Goal: Task Accomplishment & Management: Use online tool/utility

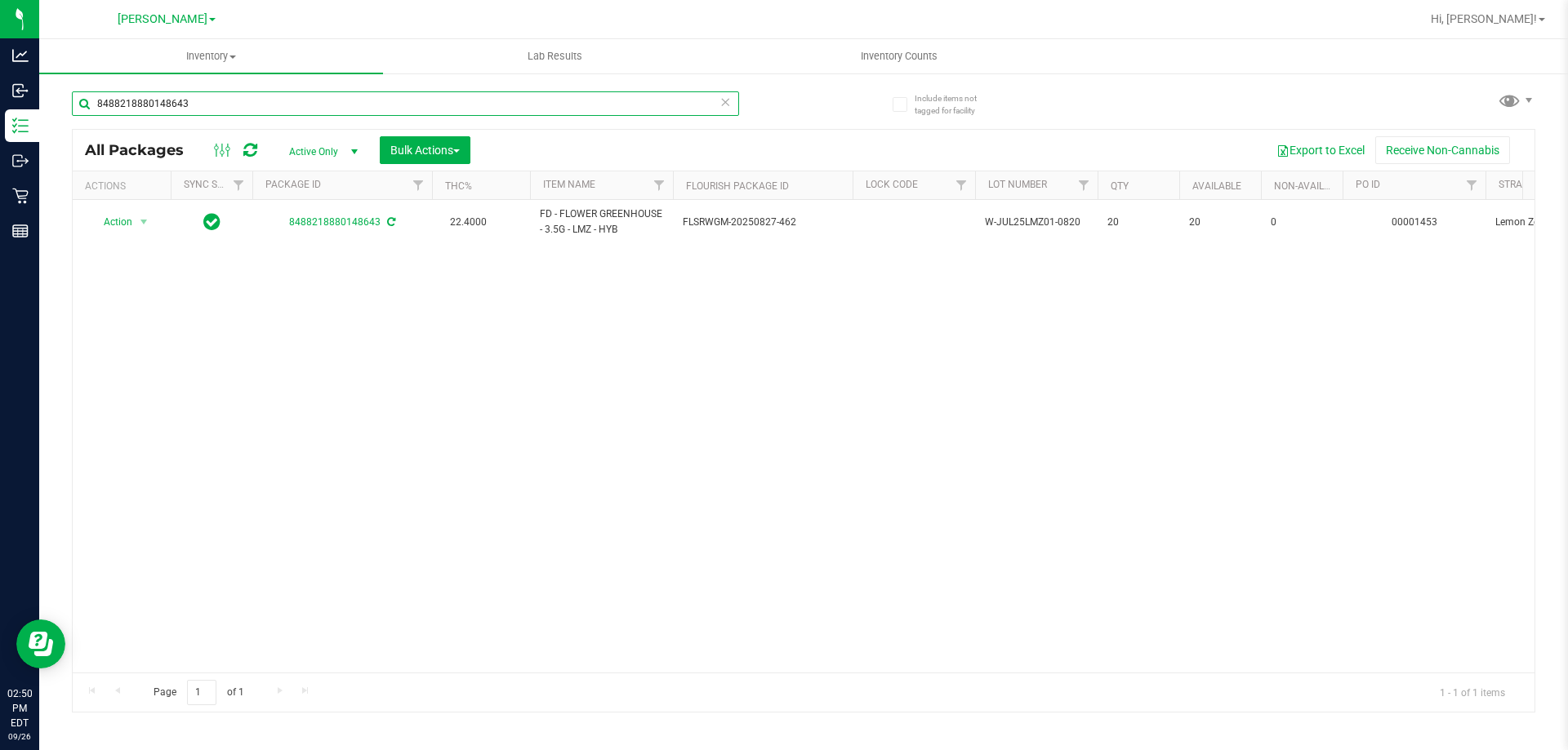
click at [324, 94] on input "8488218880148643" at bounding box center [405, 104] width 667 height 24
click at [324, 95] on input "8488218880148643" at bounding box center [405, 104] width 667 height 24
type input "4707106781317215"
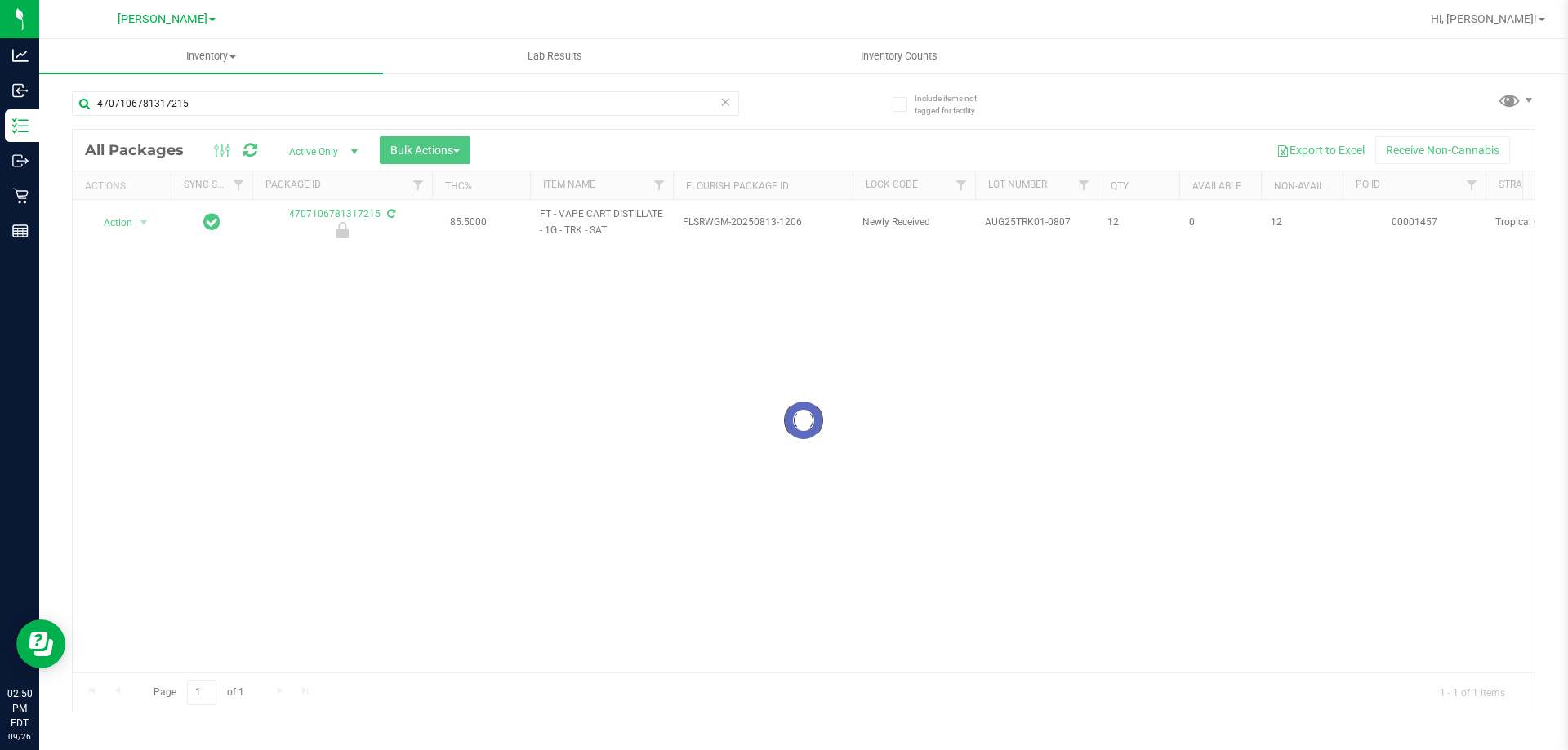
click at [139, 222] on div at bounding box center [804, 420] width 1462 height 582
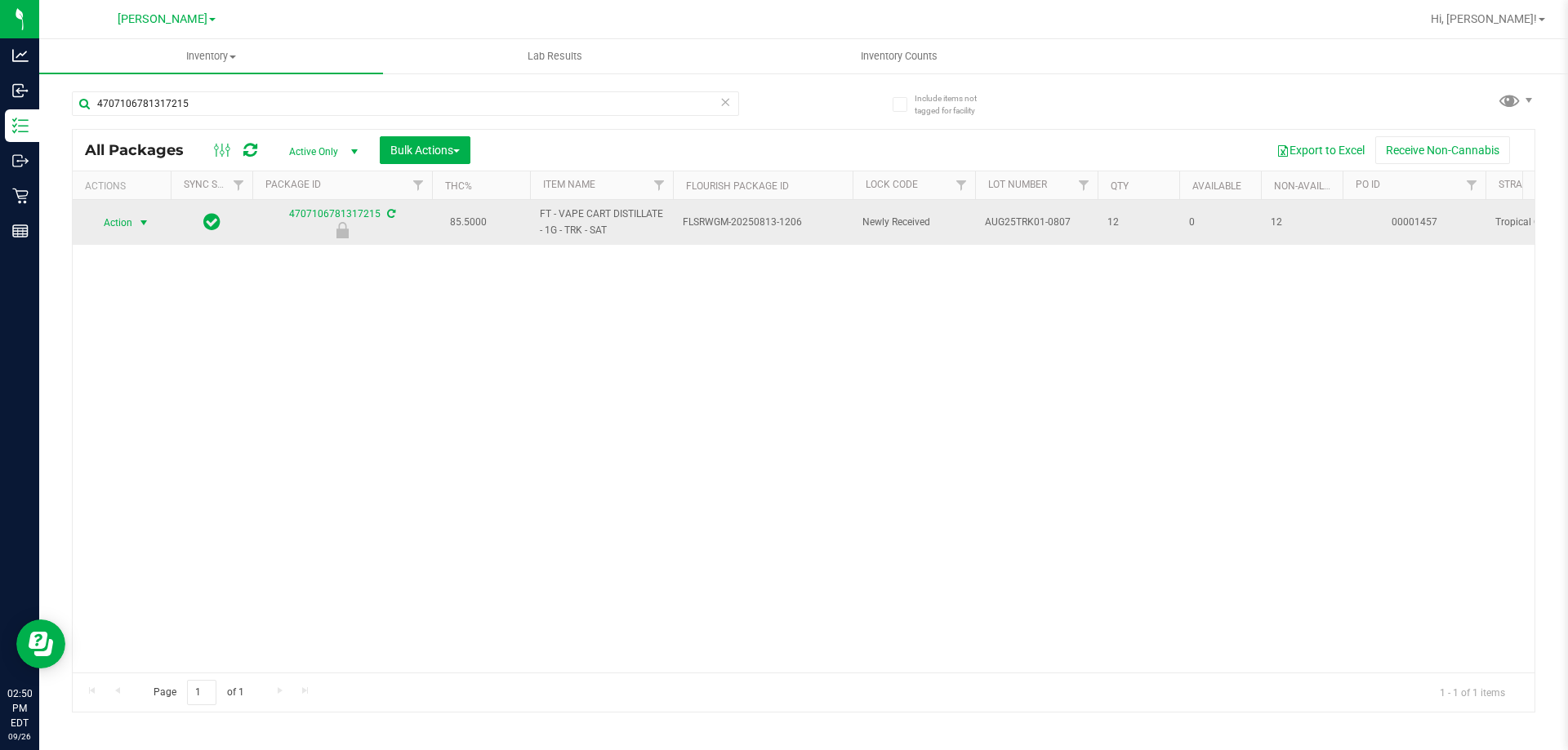
click at [148, 222] on span "select" at bounding box center [144, 222] width 13 height 13
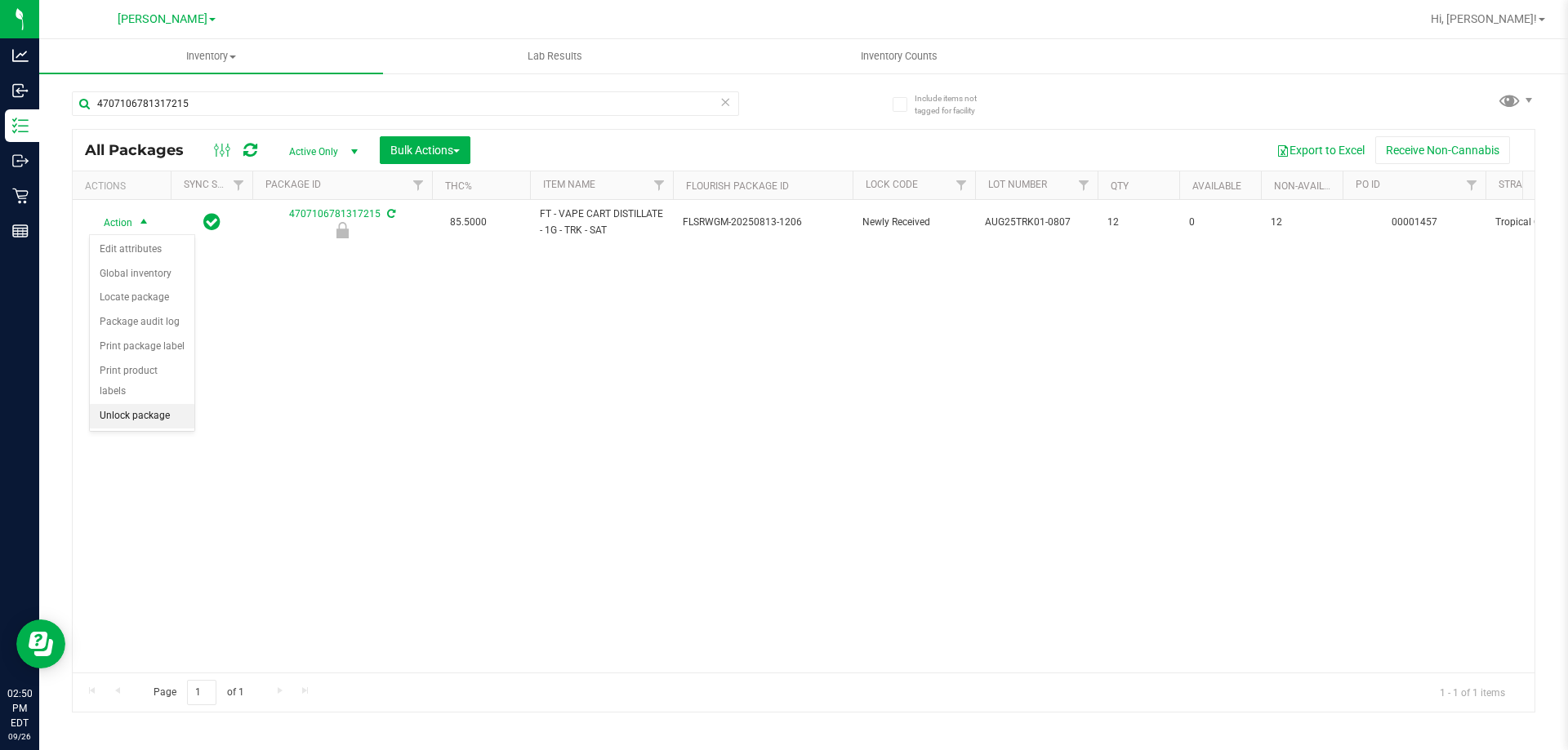
click at [166, 404] on li "Unlock package" at bounding box center [142, 416] width 105 height 24
click at [313, 131] on div "All Packages Active Only Active Only Lab Samples Locked All External Internal B…" at bounding box center [804, 150] width 1462 height 41
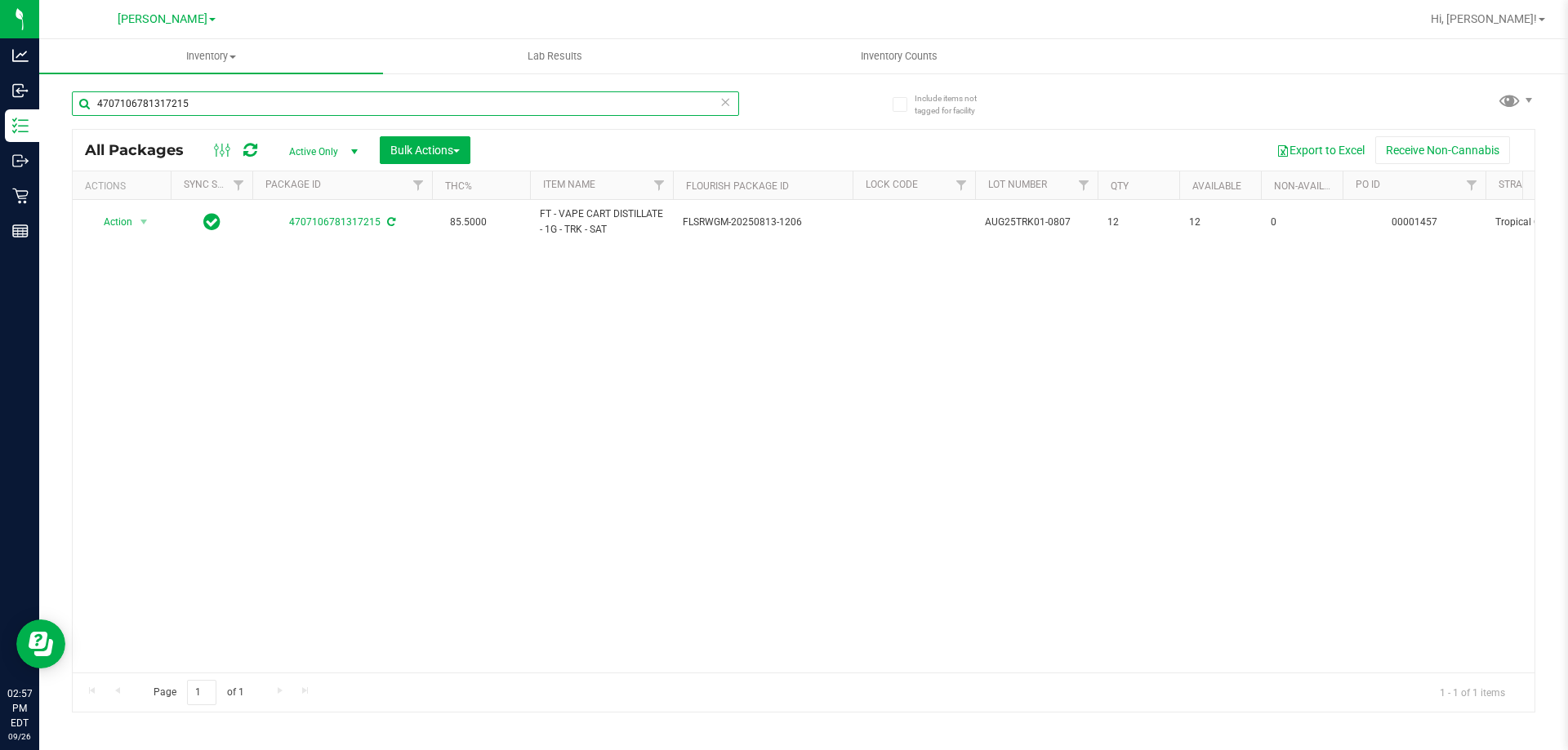
click at [240, 101] on input "4707106781317215" at bounding box center [405, 104] width 667 height 24
type input "4"
type input "5952872130033432"
type input "[DATE]"
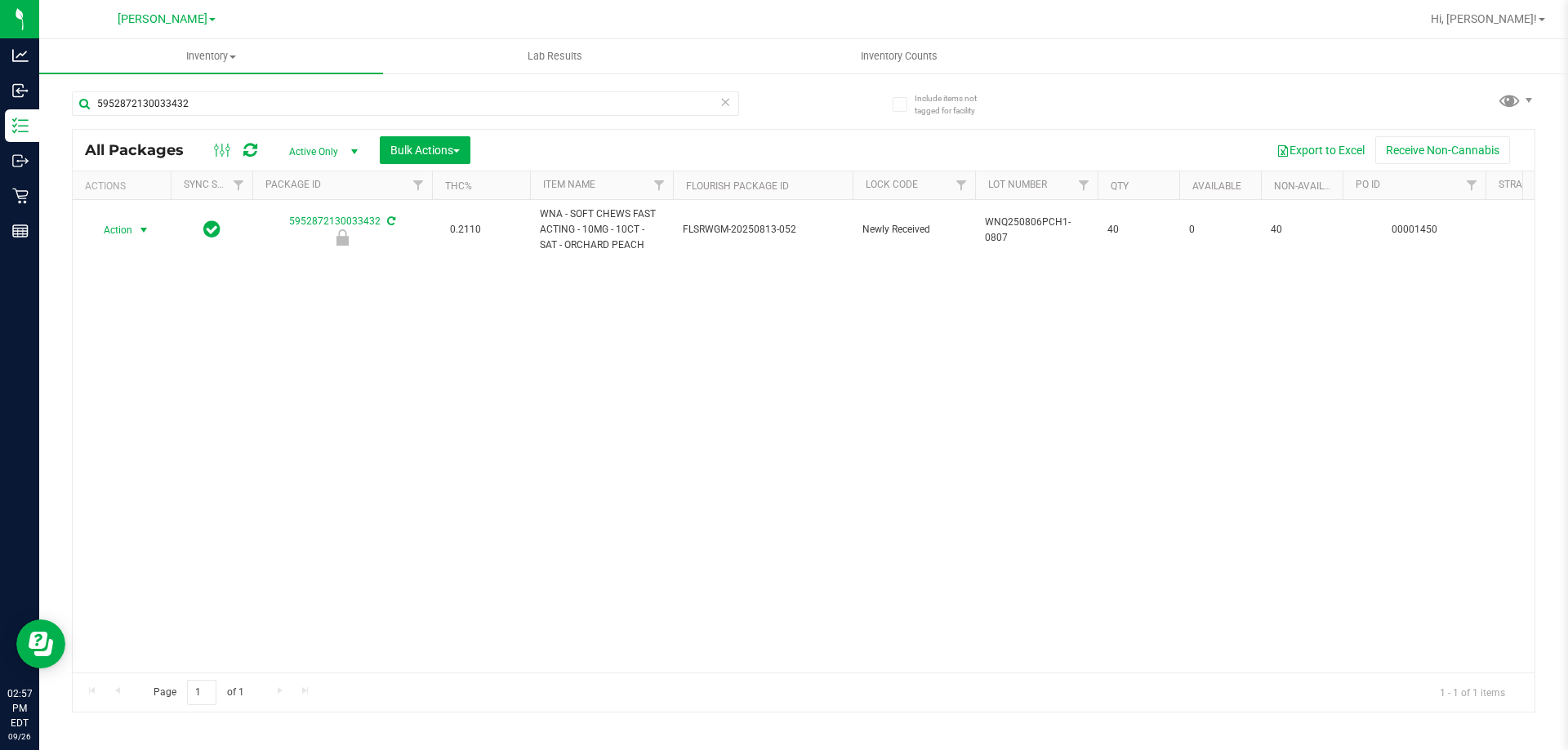
click at [124, 239] on span "Action" at bounding box center [111, 230] width 44 height 22
click at [134, 412] on li "Unlock package" at bounding box center [142, 424] width 105 height 24
